Goal: Communication & Community: Ask a question

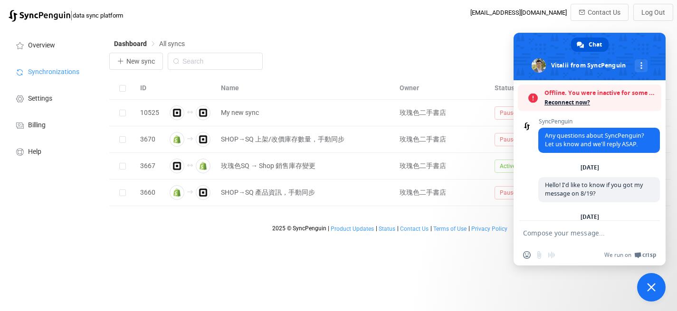
scroll to position [1759, 0]
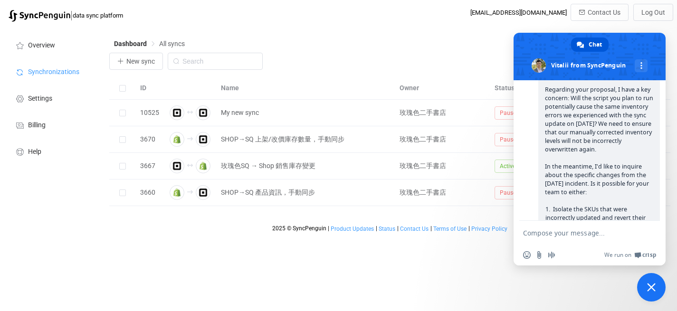
scroll to position [1803, 0]
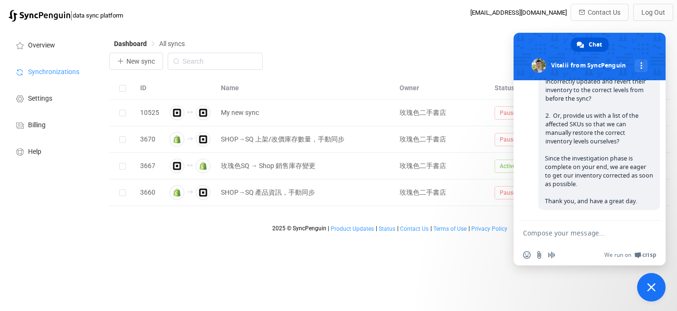
click at [558, 230] on textarea "Compose your message..." at bounding box center [579, 233] width 112 height 9
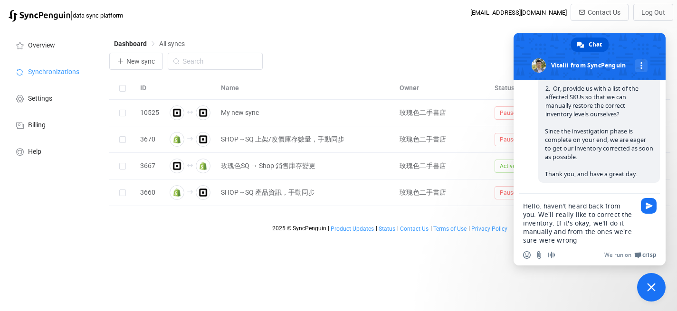
type textarea "Hello. haven't heard back from you. We'll really like to correct the inventory.…"
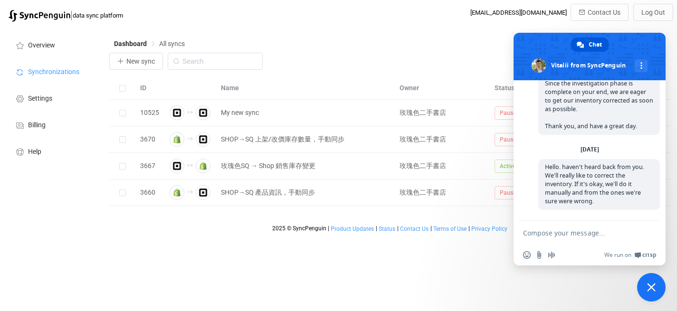
scroll to position [1879, 0]
click at [648, 292] on span "Close chat" at bounding box center [651, 287] width 28 height 28
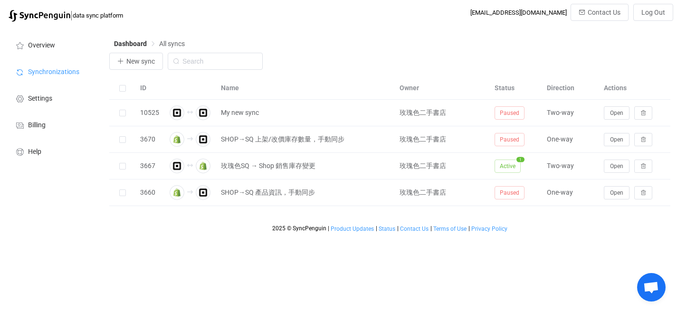
click at [649, 274] on span "Open chat" at bounding box center [651, 287] width 28 height 28
